Goal: Check status: Check status

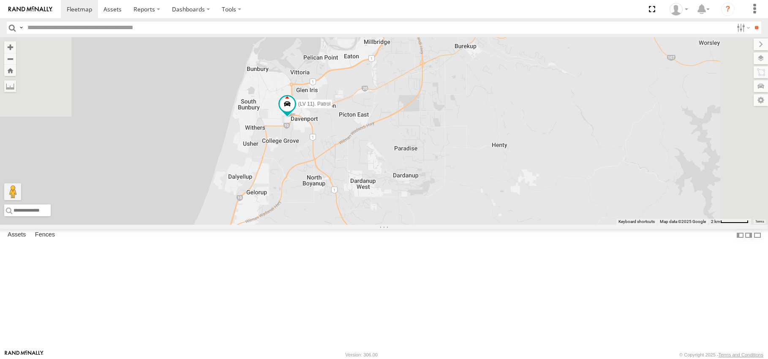
drag, startPoint x: 450, startPoint y: 58, endPoint x: 396, endPoint y: 280, distance: 227.9
click at [396, 225] on div "(LV 11). Patrol 7" at bounding box center [384, 131] width 768 height 188
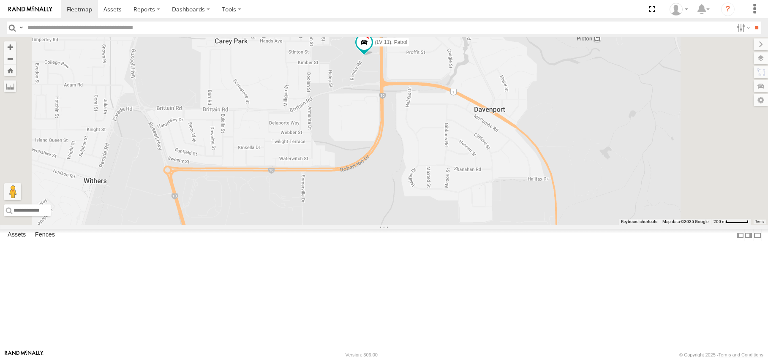
drag, startPoint x: 481, startPoint y: 129, endPoint x: 467, endPoint y: 185, distance: 57.3
click at [467, 185] on div "(LV 11). Patrol" at bounding box center [384, 131] width 768 height 188
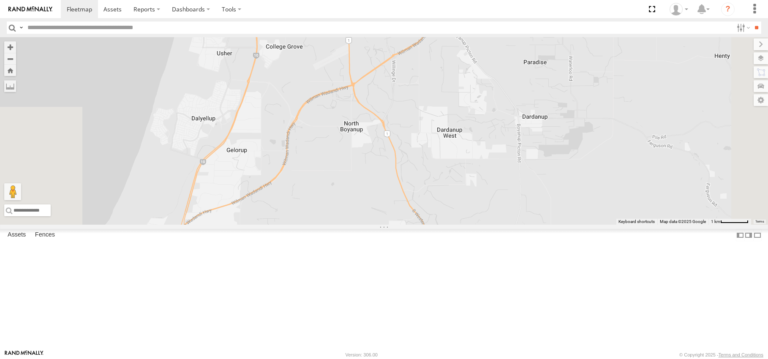
drag, startPoint x: 580, startPoint y: 316, endPoint x: 473, endPoint y: 159, distance: 190.5
click at [446, 110] on div "(LV 11). Patrol" at bounding box center [384, 131] width 768 height 188
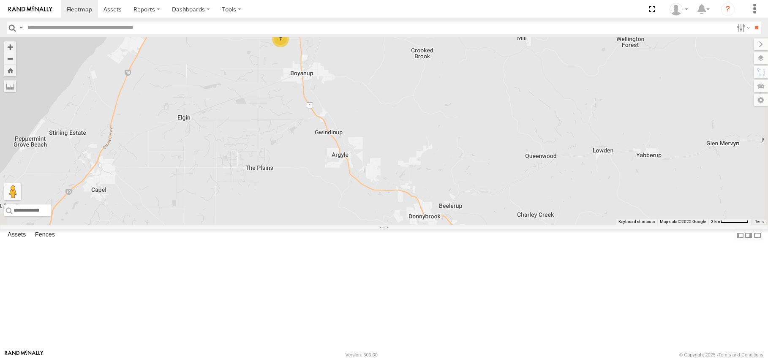
drag, startPoint x: 535, startPoint y: 313, endPoint x: 399, endPoint y: 98, distance: 254.9
click at [399, 98] on div "(LV 11). Patrol 7" at bounding box center [384, 131] width 768 height 188
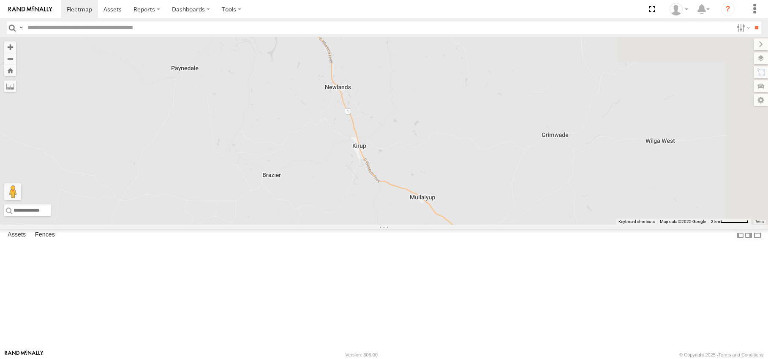
drag, startPoint x: 516, startPoint y: 304, endPoint x: 350, endPoint y: 12, distance: 335.2
click at [350, 12] on body at bounding box center [384, 179] width 768 height 359
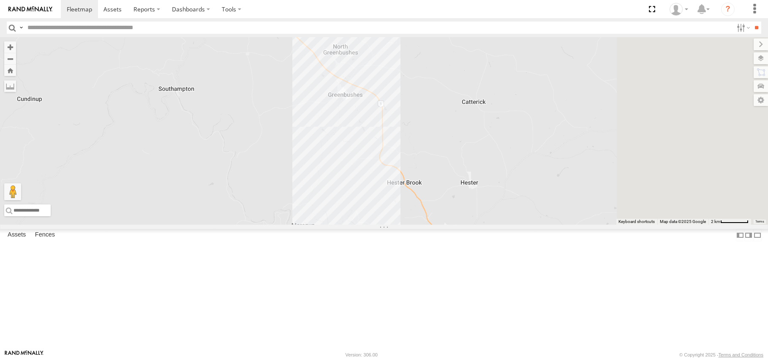
drag, startPoint x: 490, startPoint y: 258, endPoint x: 274, endPoint y: 2, distance: 335.0
click at [274, 3] on body at bounding box center [384, 179] width 768 height 359
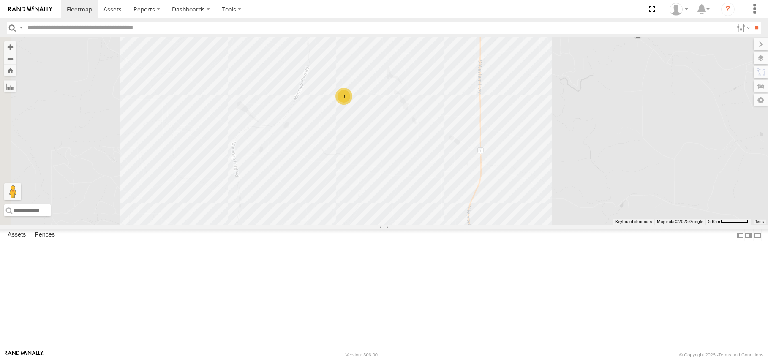
drag, startPoint x: 399, startPoint y: 92, endPoint x: 403, endPoint y: 282, distance: 190.7
click at [404, 225] on div "(LV 11). Patrol 3" at bounding box center [384, 131] width 768 height 188
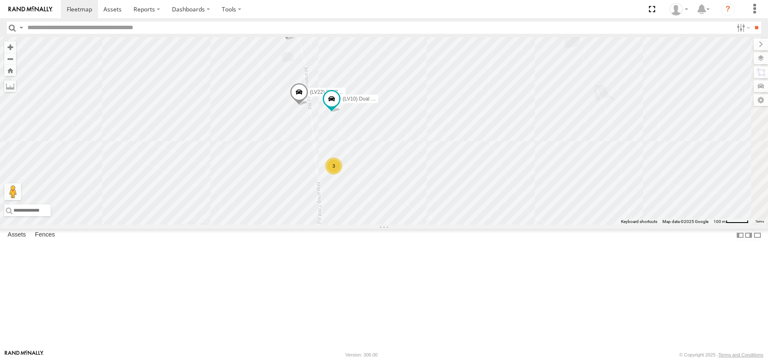
drag, startPoint x: 415, startPoint y: 134, endPoint x: 410, endPoint y: 279, distance: 145.1
click at [410, 225] on div "(LV 11). Patrol (LV17) LWB Musso (LV23) space cab triton (LV22) [PERSON_NAME] U…" at bounding box center [384, 131] width 768 height 188
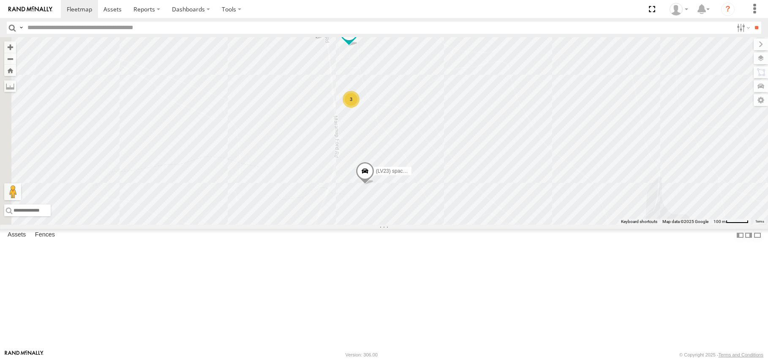
drag, startPoint x: 481, startPoint y: 284, endPoint x: 470, endPoint y: 270, distance: 18.7
click at [465, 196] on div "(LV 11). Patrol (LV17) LWB Musso (LV23) space cab triton (LV22) [PERSON_NAME] (…" at bounding box center [384, 131] width 768 height 188
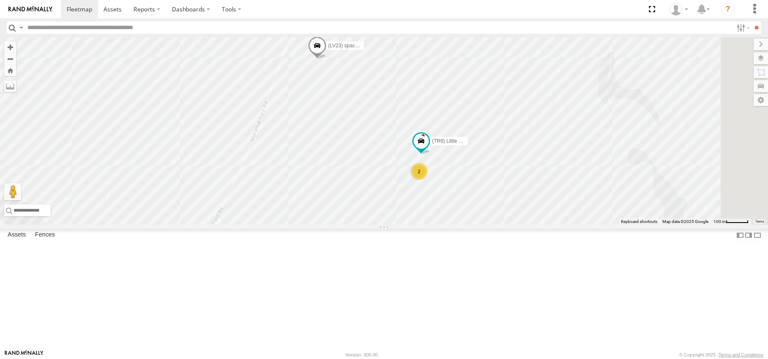
drag, startPoint x: 475, startPoint y: 291, endPoint x: 429, endPoint y: 169, distance: 129.9
click at [425, 162] on div "(LV 11). Patrol (LV17) LWB Musso (LV23) space cab triton (LV22) [PERSON_NAME] (…" at bounding box center [384, 131] width 768 height 188
click at [426, 183] on div "2" at bounding box center [417, 174] width 17 height 17
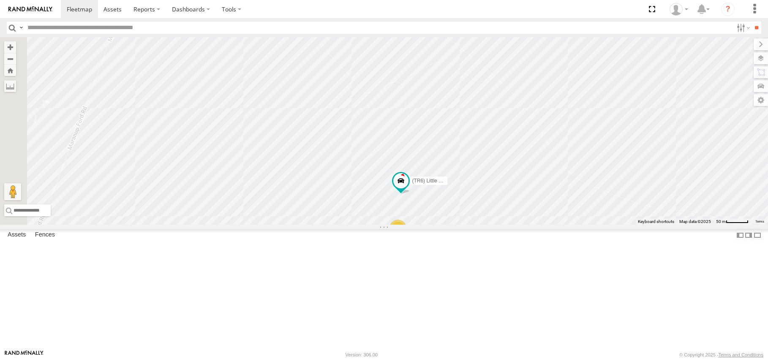
drag, startPoint x: 369, startPoint y: 198, endPoint x: 463, endPoint y: 276, distance: 121.9
click at [463, 225] on div "(LV 11). Patrol (LV17) LWB Musso (LV23) space cab triton (LV22) [PERSON_NAME] (…" at bounding box center [384, 131] width 768 height 188
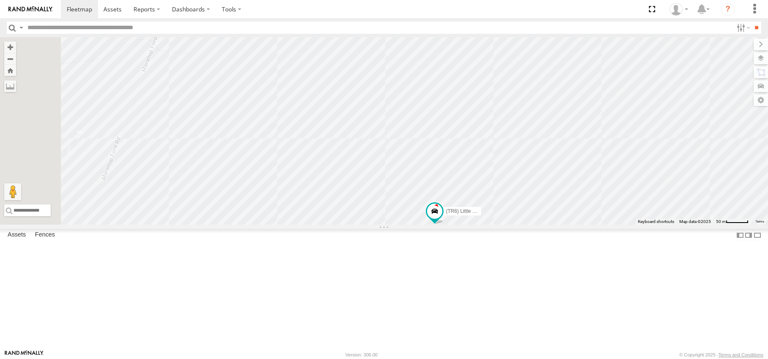
drag, startPoint x: 366, startPoint y: 221, endPoint x: 448, endPoint y: 282, distance: 102.4
click at [448, 225] on div "(LV 11). Patrol (LV17) LWB Musso (LV23) space cab triton (LV22) [PERSON_NAME] (…" at bounding box center [384, 131] width 768 height 188
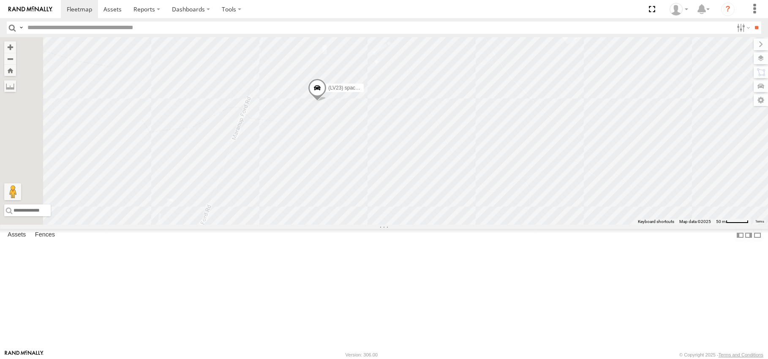
click at [327, 102] on span at bounding box center [317, 90] width 19 height 23
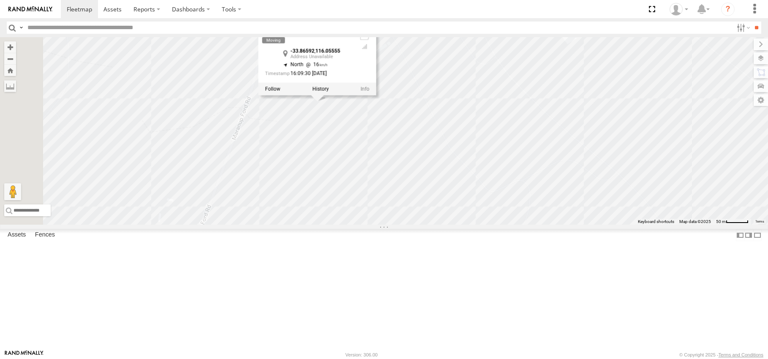
click at [399, 225] on div "(LV 11). Patrol (LV17) LWB Musso (LV23) space cab triton (LV22) [PERSON_NAME] (…" at bounding box center [384, 131] width 768 height 188
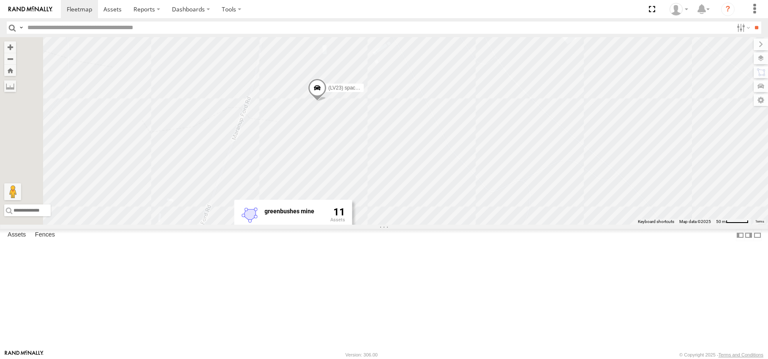
click at [291, 220] on div "(LV 11). Patrol (LV17) LWB Musso (LV23) space cab triton (LV22) [PERSON_NAME] (…" at bounding box center [384, 131] width 768 height 188
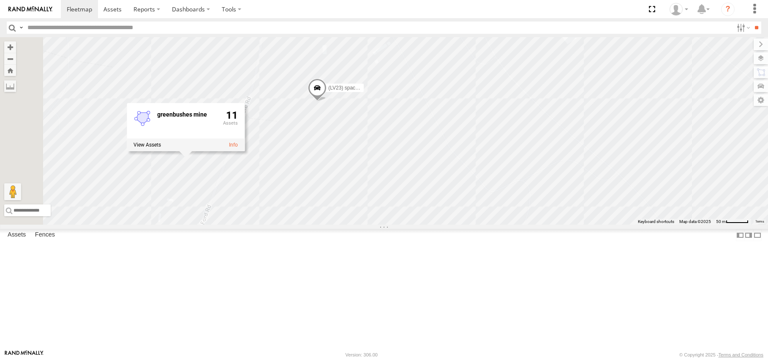
click at [379, 225] on div "(LV 11). Patrol (LV17) LWB Musso (LV23) space cab triton (LV22) [PERSON_NAME] (…" at bounding box center [384, 131] width 768 height 188
